Goal: Information Seeking & Learning: Compare options

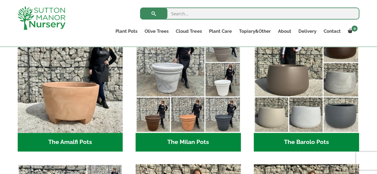
scroll to position [150, 0]
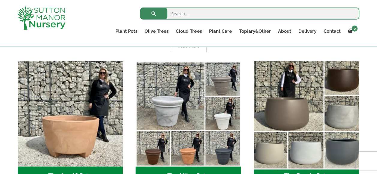
click at [317, 112] on img "Visit product category The Barolo Pots" at bounding box center [306, 113] width 110 height 110
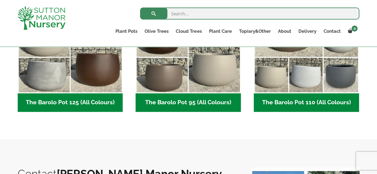
scroll to position [330, 0]
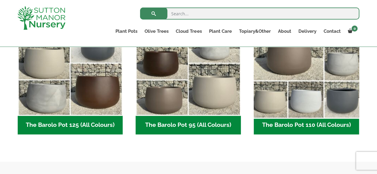
click at [312, 106] on img "Visit product category The Barolo Pot 110 (All Colours)" at bounding box center [306, 63] width 110 height 110
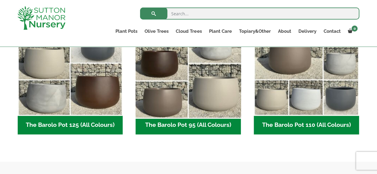
click at [210, 99] on img "Visit product category The Barolo Pot 95 (All Colours)" at bounding box center [188, 63] width 110 height 110
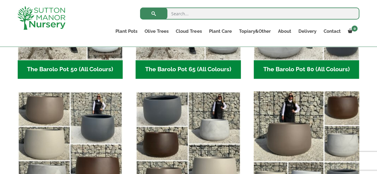
scroll to position [240, 0]
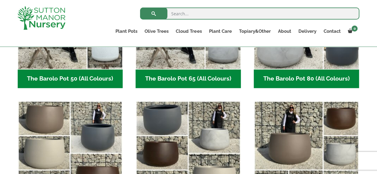
click at [300, 84] on h2 "The Barolo Pot 80 (All Colours) (7)" at bounding box center [306, 78] width 105 height 19
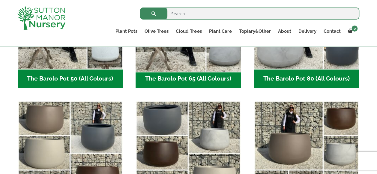
click at [200, 58] on img "Visit product category The Barolo Pot 65 (All Colours)" at bounding box center [188, 17] width 110 height 110
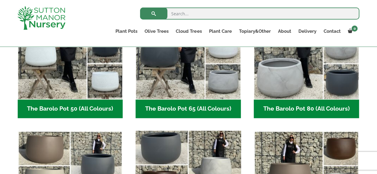
scroll to position [150, 0]
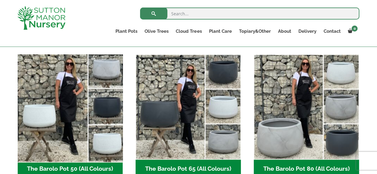
click at [68, 109] on img "Visit product category The Barolo Pot 50 (All Colours)" at bounding box center [70, 107] width 110 height 110
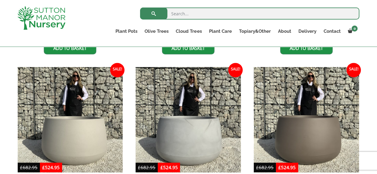
scroll to position [261, 0]
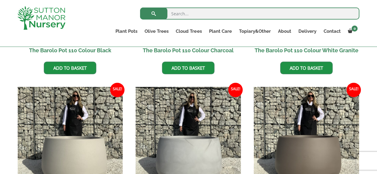
click at [288, 138] on img at bounding box center [306, 139] width 105 height 105
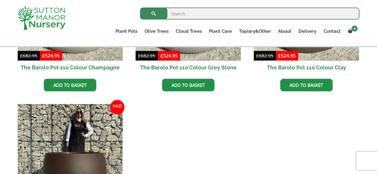
scroll to position [351, 0]
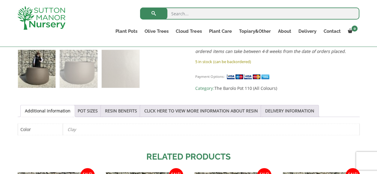
scroll to position [270, 0]
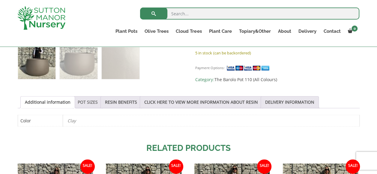
click at [85, 102] on link "POT SIZES" at bounding box center [88, 101] width 20 height 11
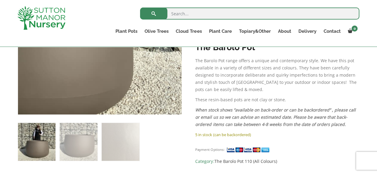
scroll to position [210, 0]
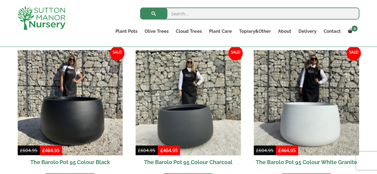
scroll to position [270, 0]
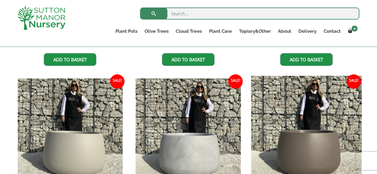
click at [308, 146] on img at bounding box center [306, 131] width 110 height 110
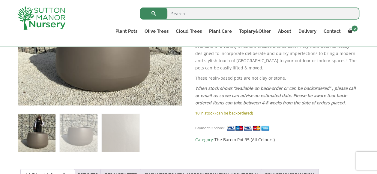
scroll to position [210, 0]
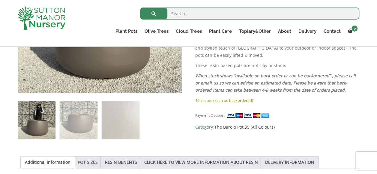
click at [91, 163] on link "POT SIZES" at bounding box center [88, 161] width 20 height 11
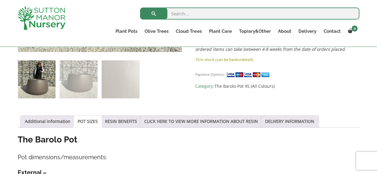
scroll to position [360, 0]
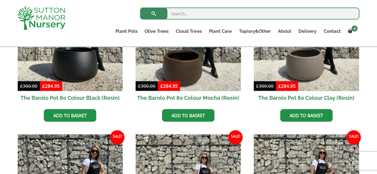
scroll to position [240, 0]
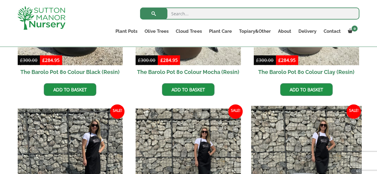
click at [282, 145] on img at bounding box center [306, 161] width 110 height 110
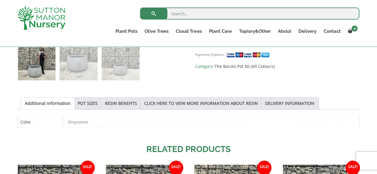
scroll to position [240, 0]
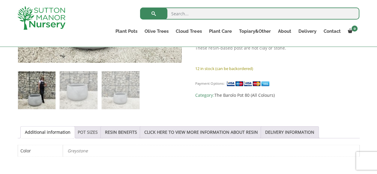
click at [86, 131] on link "POT SIZES" at bounding box center [88, 131] width 20 height 11
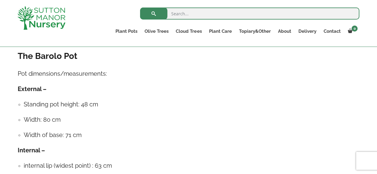
scroll to position [360, 0]
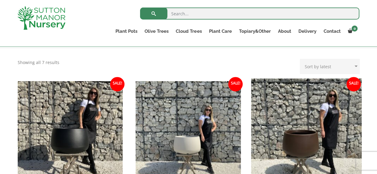
scroll to position [120, 0]
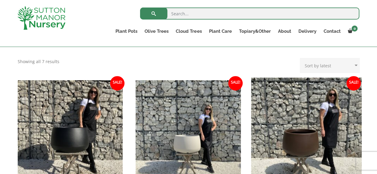
click at [297, 124] on img at bounding box center [306, 132] width 110 height 110
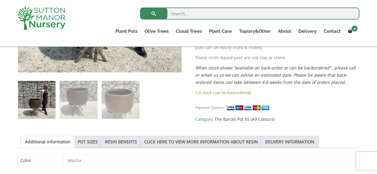
scroll to position [240, 0]
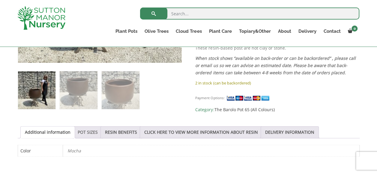
click at [79, 132] on link "POT SIZES" at bounding box center [88, 131] width 20 height 11
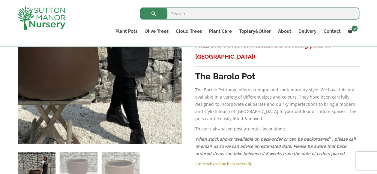
scroll to position [150, 0]
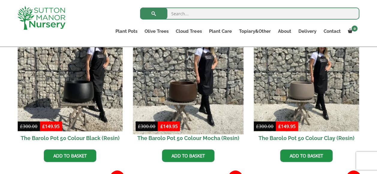
scroll to position [180, 0]
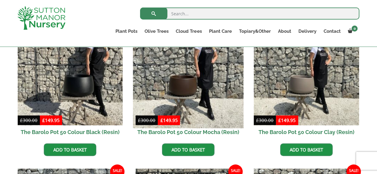
click at [190, 93] on img at bounding box center [188, 72] width 110 height 110
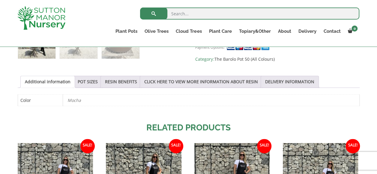
scroll to position [300, 0]
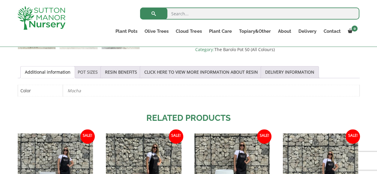
click at [82, 72] on link "POT SIZES" at bounding box center [88, 71] width 20 height 11
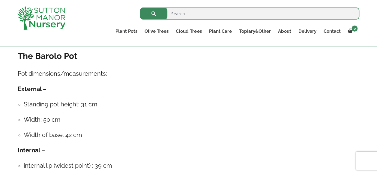
scroll to position [360, 0]
